Goal: Information Seeking & Learning: Understand process/instructions

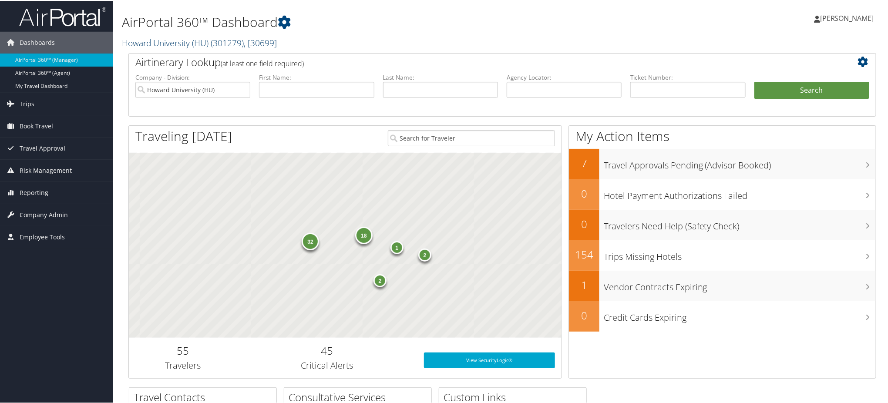
click at [223, 43] on span "( 301279 )" at bounding box center [227, 42] width 33 height 12
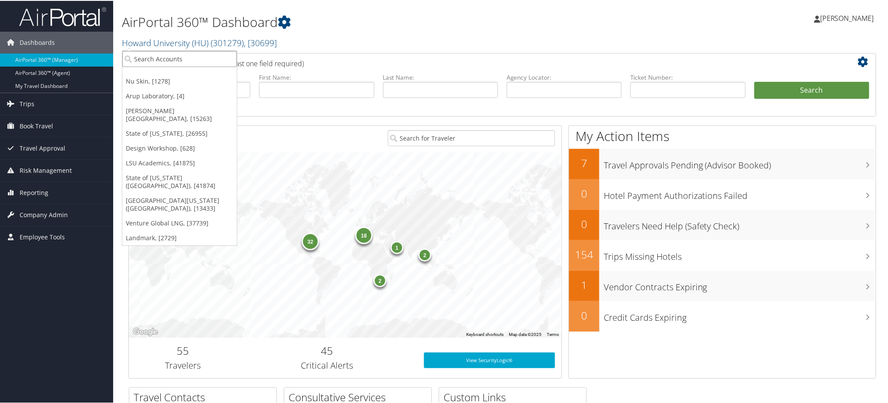
click at [182, 59] on input "search" at bounding box center [179, 58] width 114 height 16
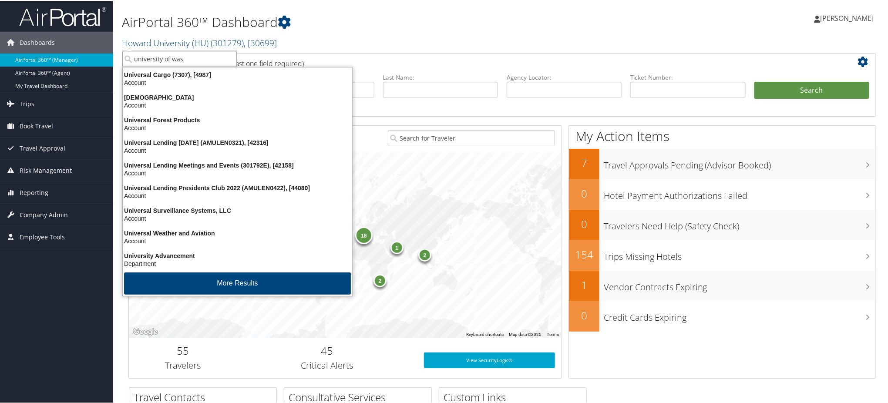
type input "[GEOGRAPHIC_DATA]"
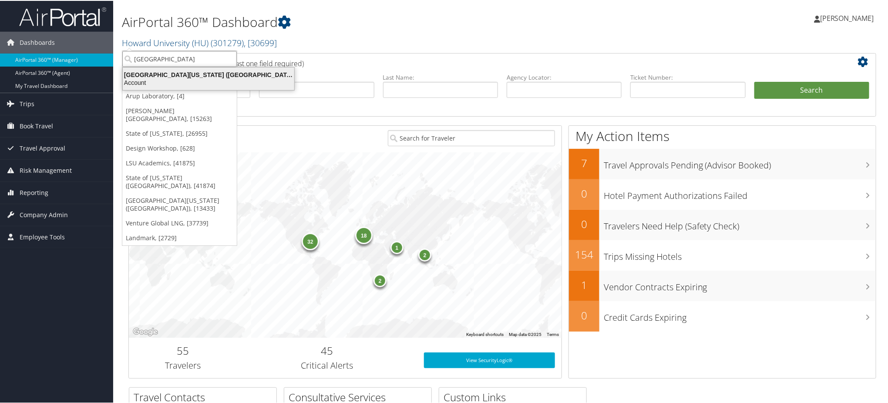
click at [168, 71] on div "[GEOGRAPHIC_DATA][US_STATE] ([GEOGRAPHIC_DATA]) (7883), [13433]" at bounding box center [209, 74] width 182 height 8
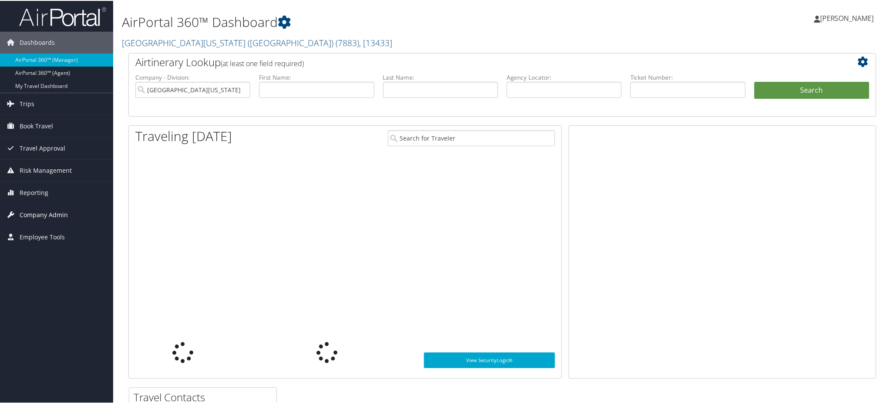
click at [59, 212] on span "Company Admin" at bounding box center [44, 214] width 48 height 22
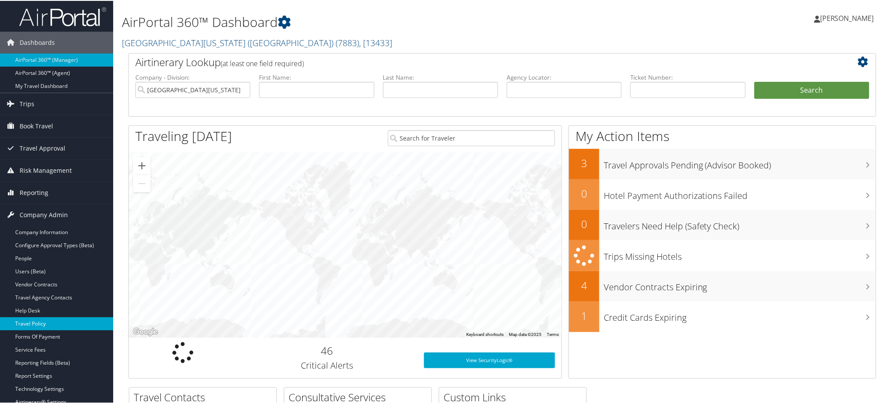
click at [47, 325] on link "Travel Policy" at bounding box center [56, 322] width 113 height 13
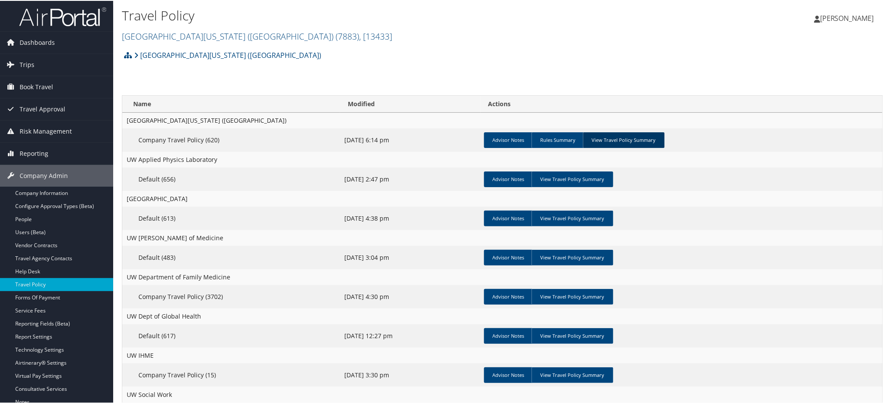
click at [616, 137] on link "View Travel Policy Summary" at bounding box center [624, 139] width 82 height 16
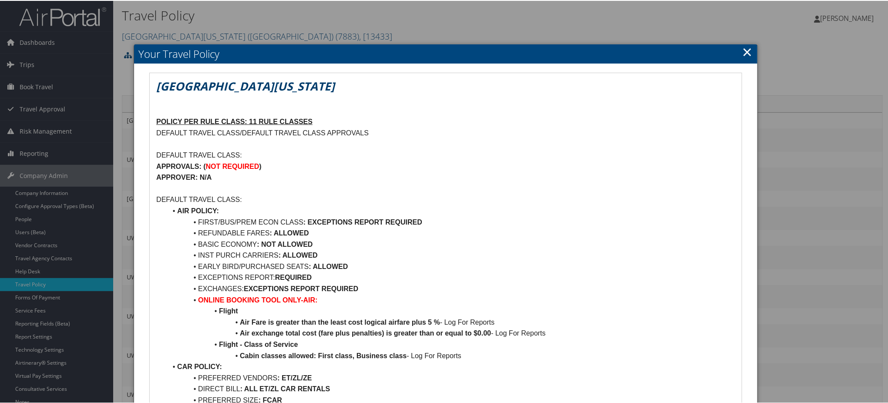
scroll to position [348, 0]
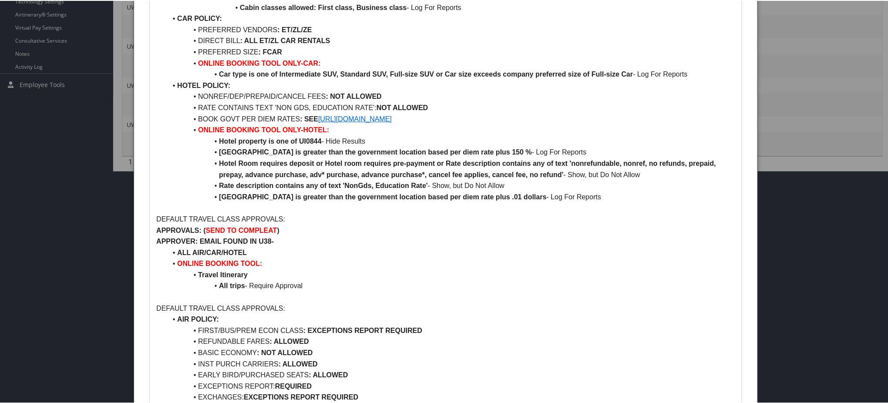
drag, startPoint x: 487, startPoint y: 119, endPoint x: 320, endPoint y: 119, distance: 167.1
click at [320, 119] on li "BOOK GOVT PER DIEM RATES : SEE https://www.gsa.gov/travel/plan-book/per-diem-ra…" at bounding box center [451, 118] width 568 height 11
copy link "https://www.gsa.gov/travel/plan-book/per-diem-rates"
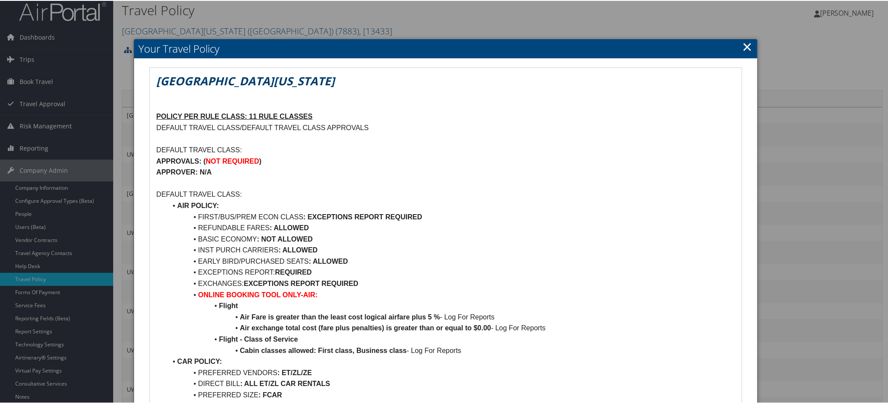
scroll to position [0, 0]
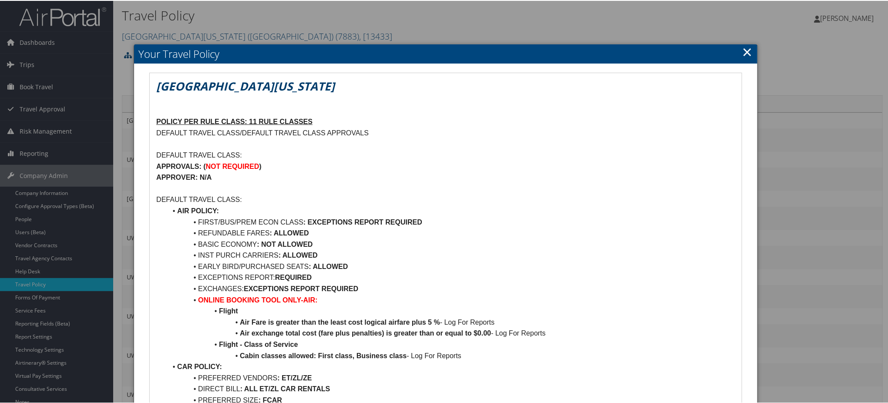
click at [745, 46] on link "×" at bounding box center [748, 50] width 10 height 17
